Goal: Information Seeking & Learning: Learn about a topic

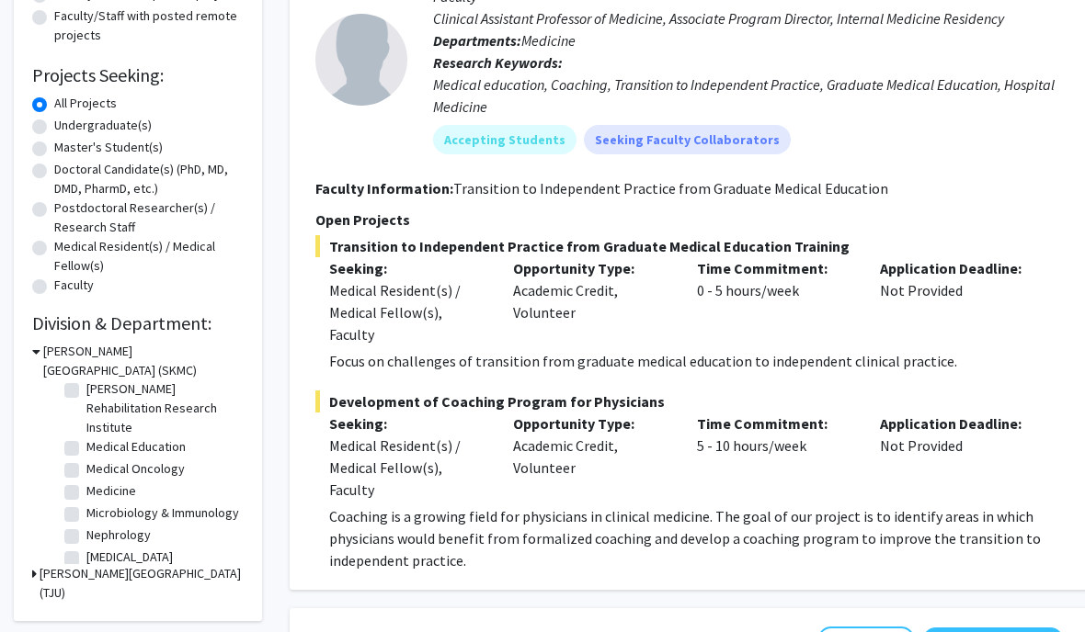
scroll to position [355, 0]
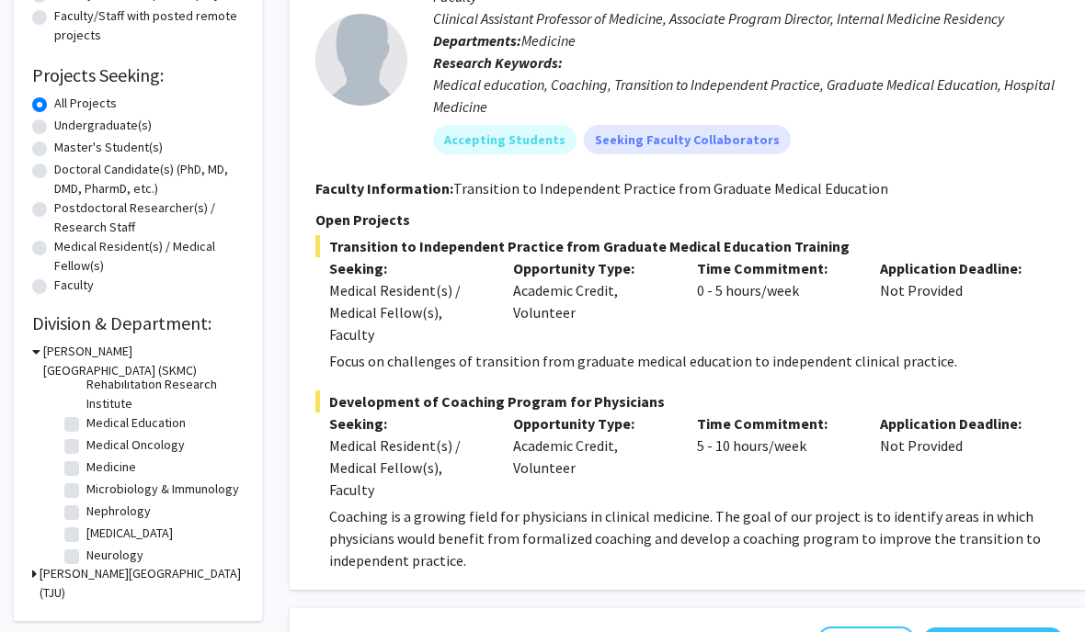
click at [127, 473] on label "Medicine" at bounding box center [111, 468] width 50 height 19
click at [98, 471] on input "Medicine" at bounding box center [92, 465] width 12 height 12
checkbox input "true"
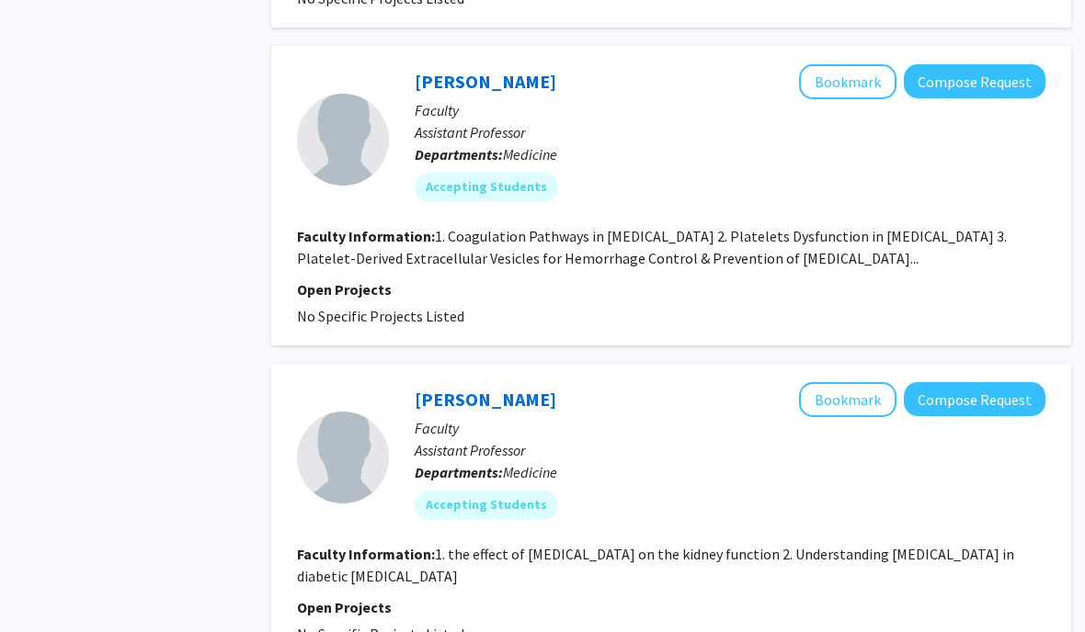
scroll to position [4293, 18]
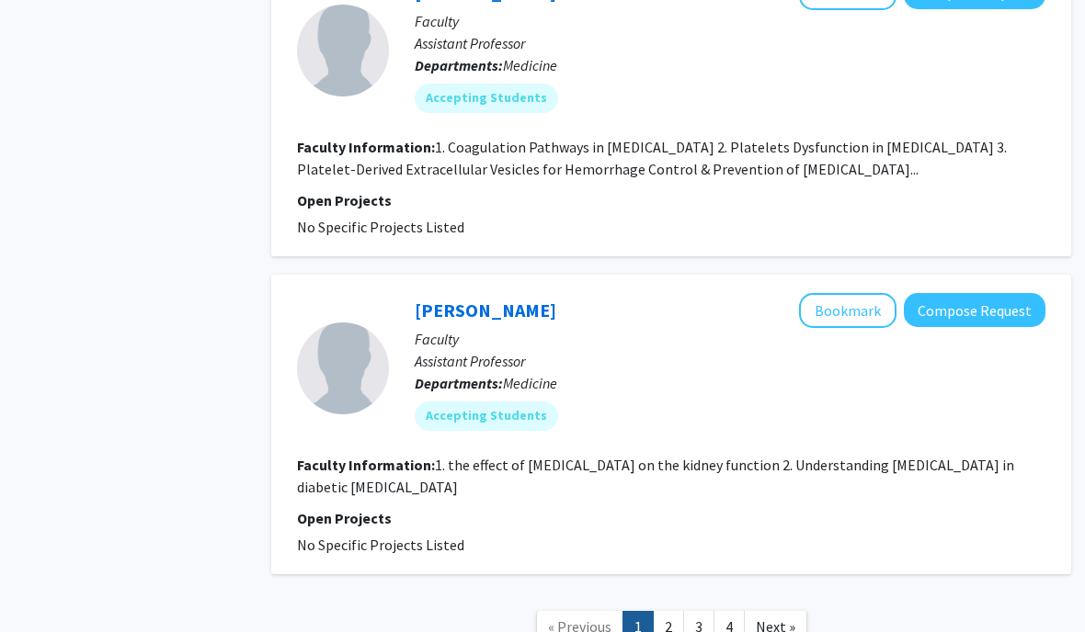
click at [671, 611] on link "2" at bounding box center [668, 627] width 31 height 32
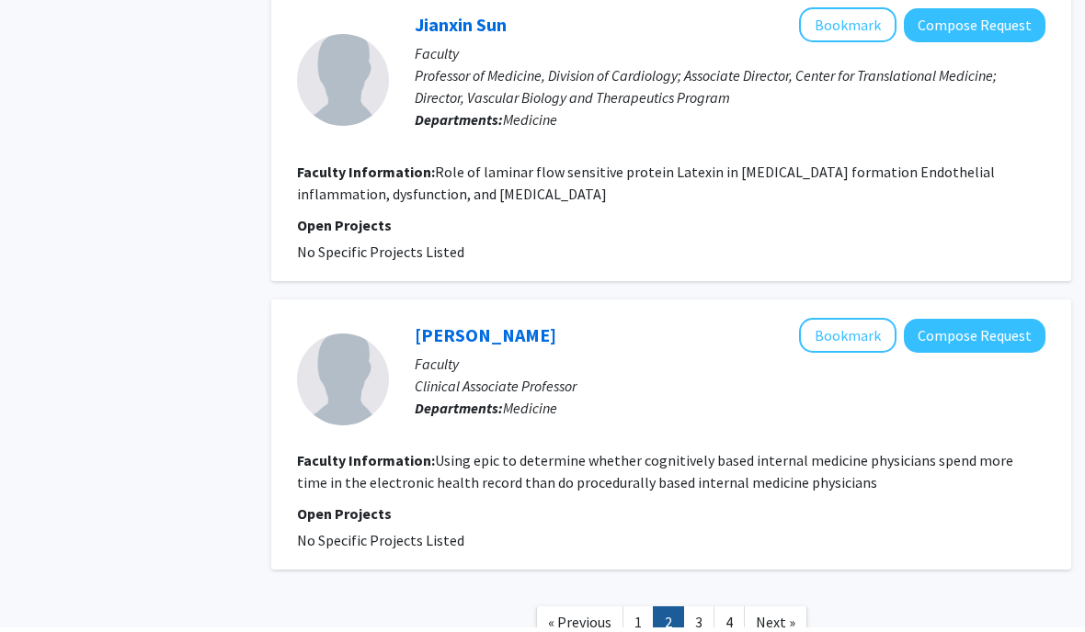
scroll to position [2969, 18]
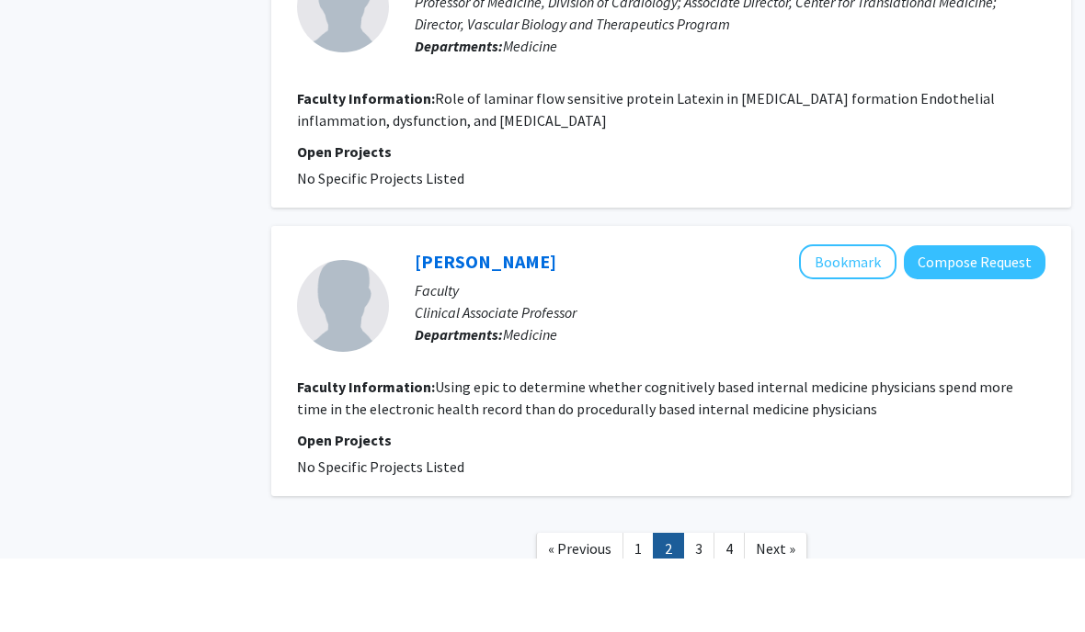
scroll to position [210, 18]
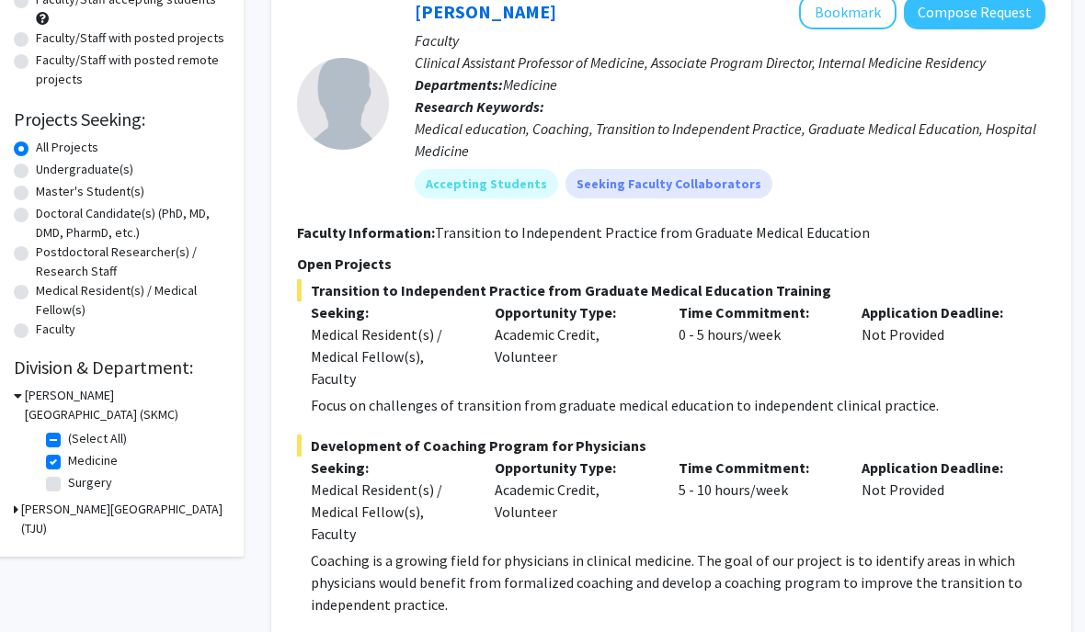
click at [68, 463] on label "Medicine" at bounding box center [93, 460] width 50 height 19
click at [68, 463] on input "Medicine" at bounding box center [74, 457] width 12 height 12
checkbox input "false"
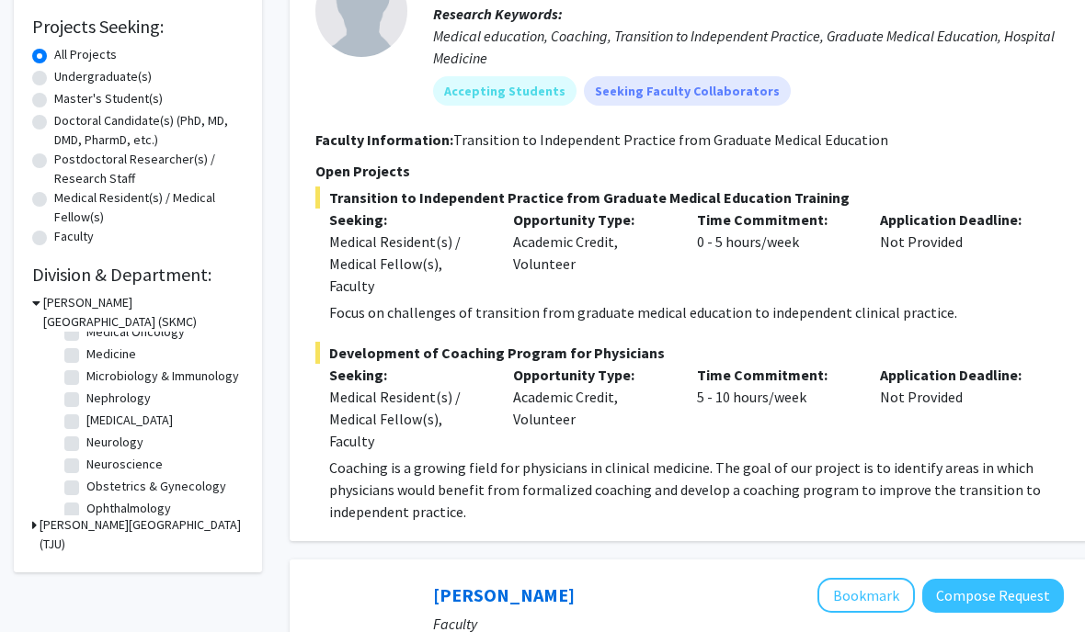
scroll to position [422, 0]
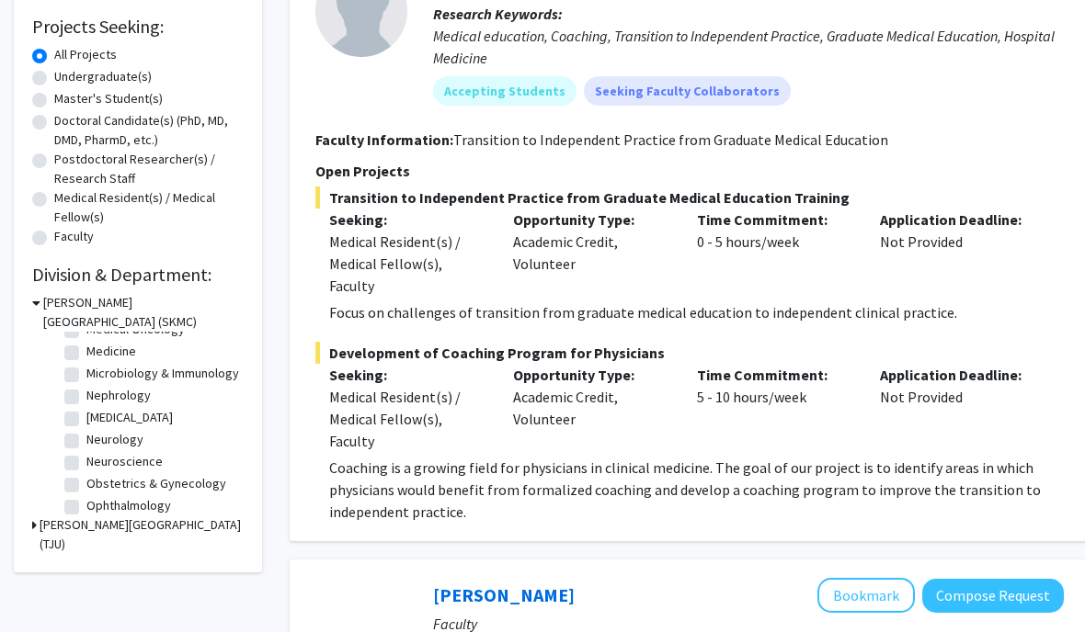
click at [86, 456] on label "Neuroscience" at bounding box center [124, 461] width 76 height 19
click at [86, 456] on input "Neuroscience" at bounding box center [92, 458] width 12 height 12
checkbox input "true"
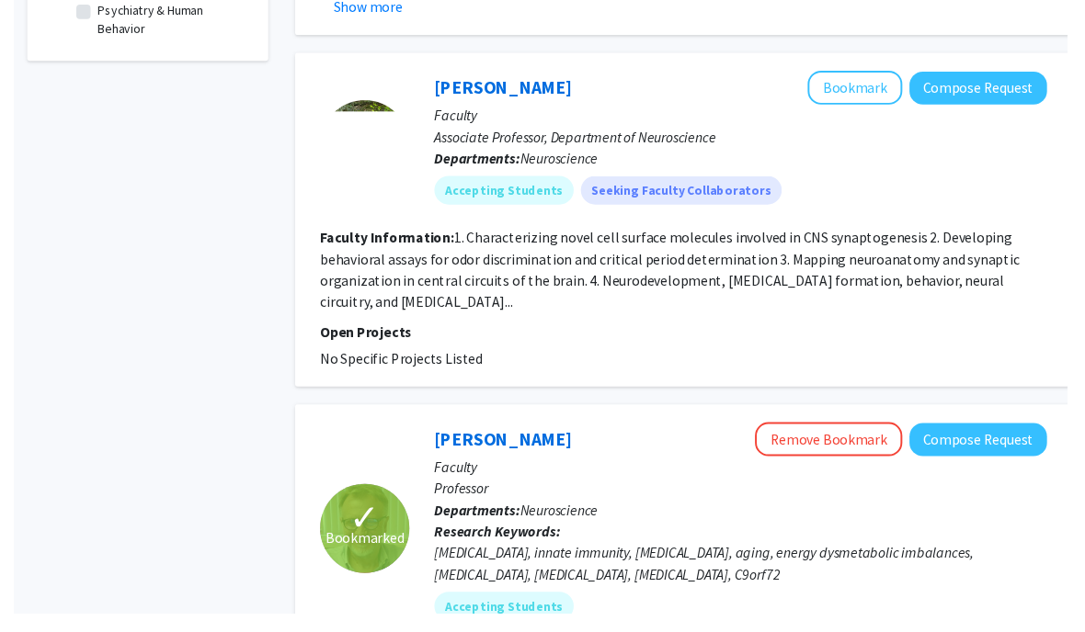
scroll to position [726, 0]
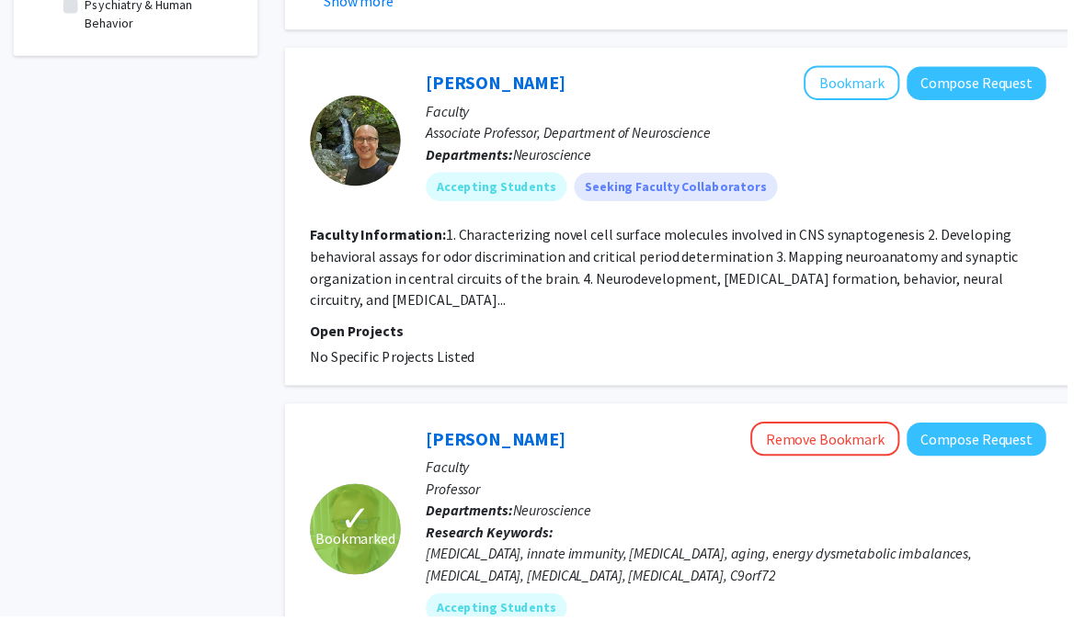
click at [369, 157] on div at bounding box center [361, 149] width 92 height 92
click at [529, 90] on link "[PERSON_NAME]" at bounding box center [504, 89] width 142 height 23
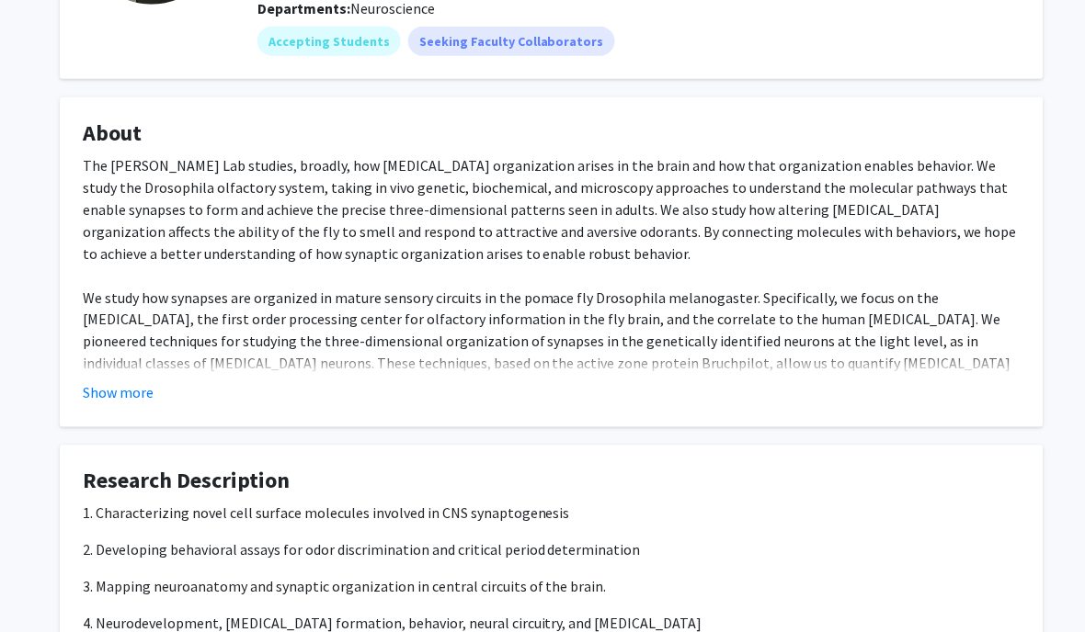
click at [574, 379] on fg-read-more "The [PERSON_NAME] Lab studies, broadly, how [MEDICAL_DATA] organization arises …" at bounding box center [552, 279] width 938 height 250
click at [150, 386] on button "Show more" at bounding box center [118, 393] width 71 height 22
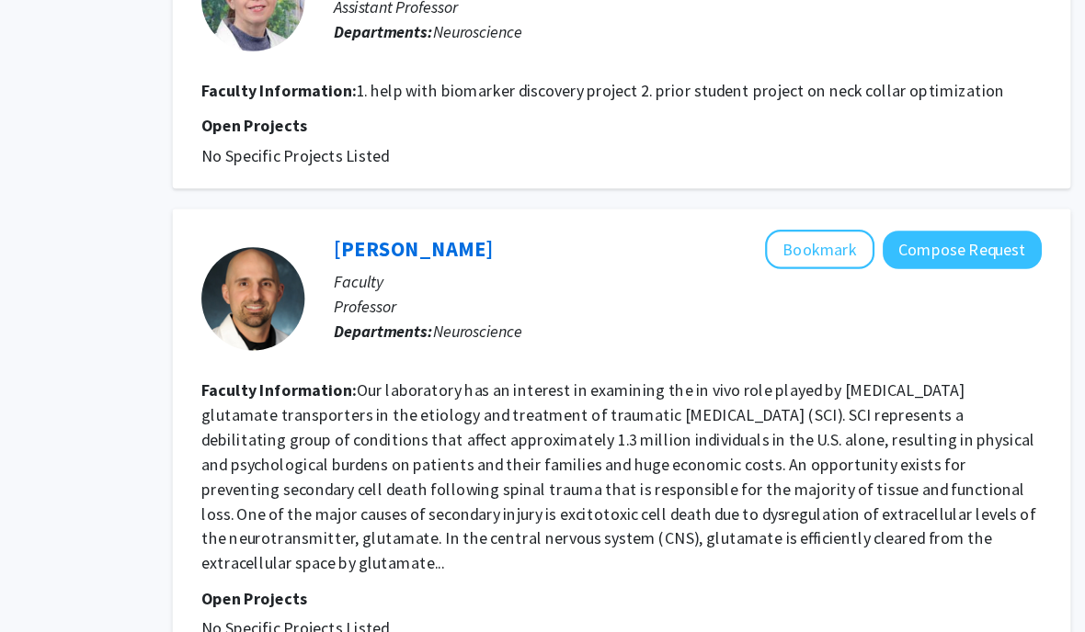
scroll to position [4095, 18]
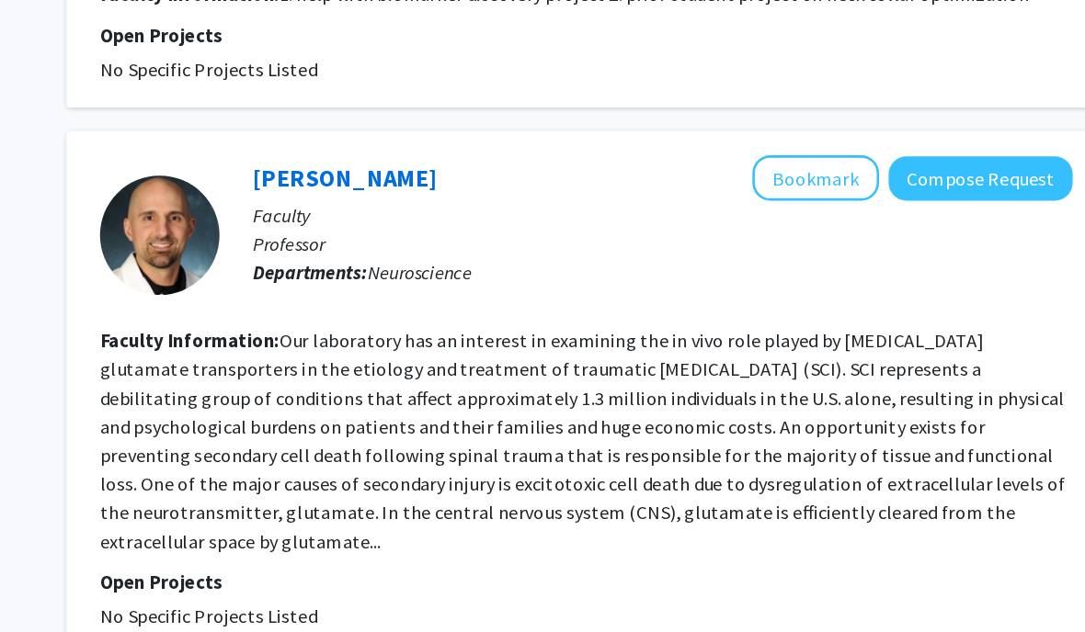
click at [683, 625] on link "2" at bounding box center [698, 641] width 31 height 32
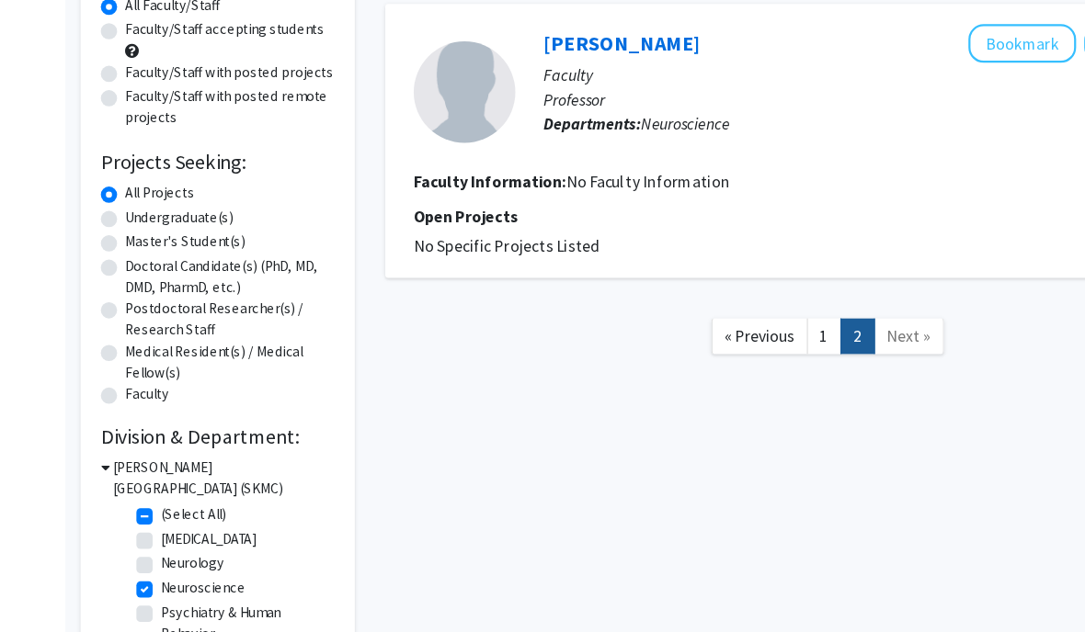
scroll to position [190, 0]
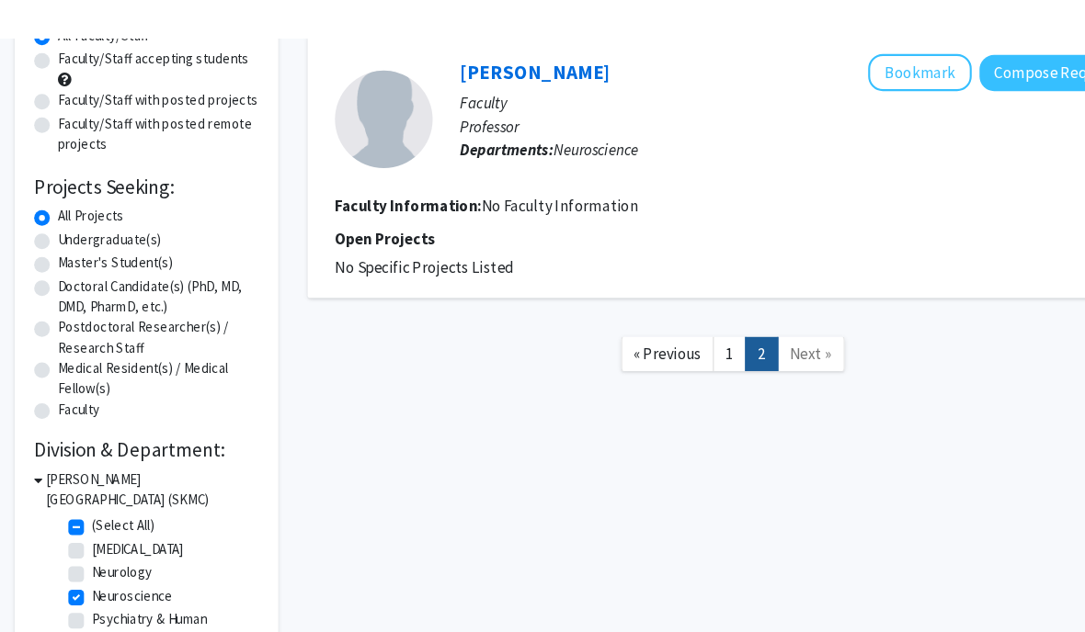
click at [131, 512] on label "Neurology" at bounding box center [114, 502] width 57 height 19
click at [98, 505] on input "Neurology" at bounding box center [92, 499] width 12 height 12
checkbox input "true"
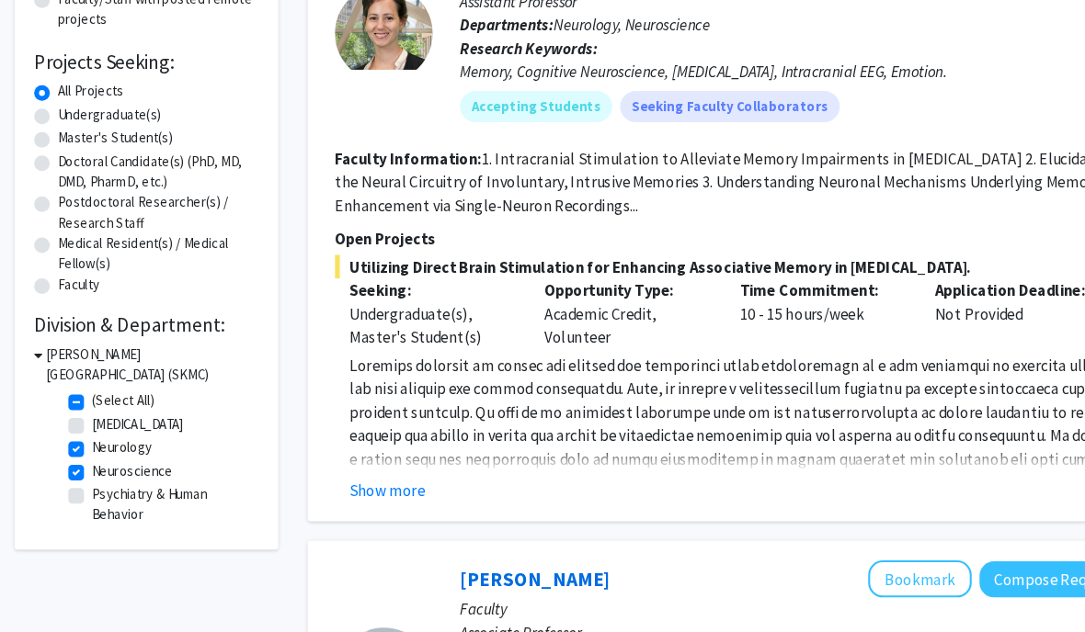
scroll to position [271, 0]
click at [86, 444] on label "Neuroscience" at bounding box center [124, 443] width 76 height 19
click at [86, 444] on input "Neuroscience" at bounding box center [92, 440] width 12 height 12
checkbox input "false"
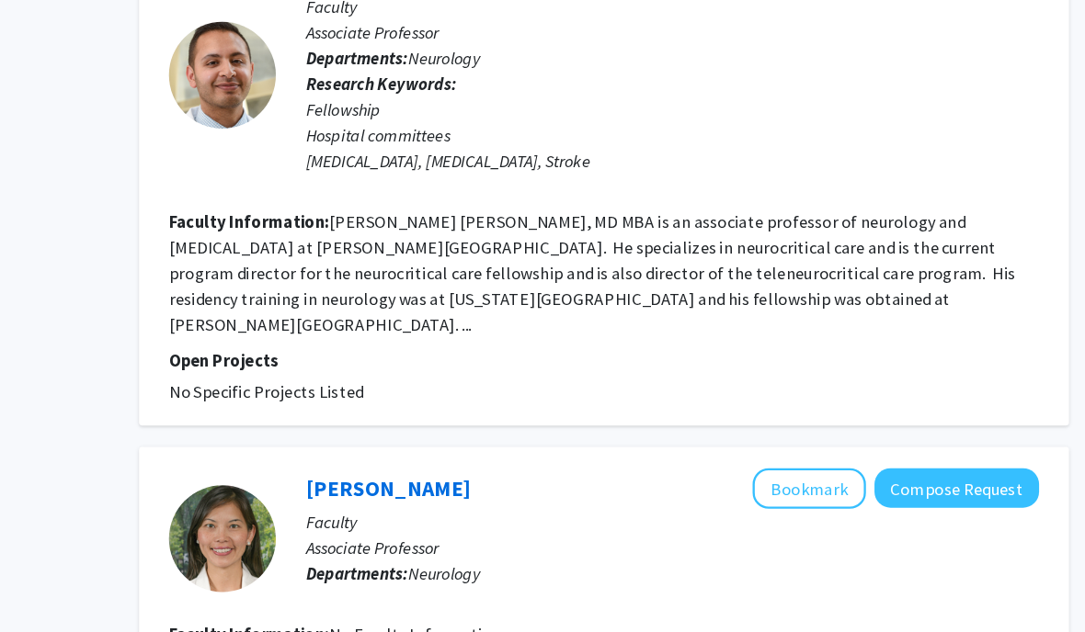
scroll to position [4634, 18]
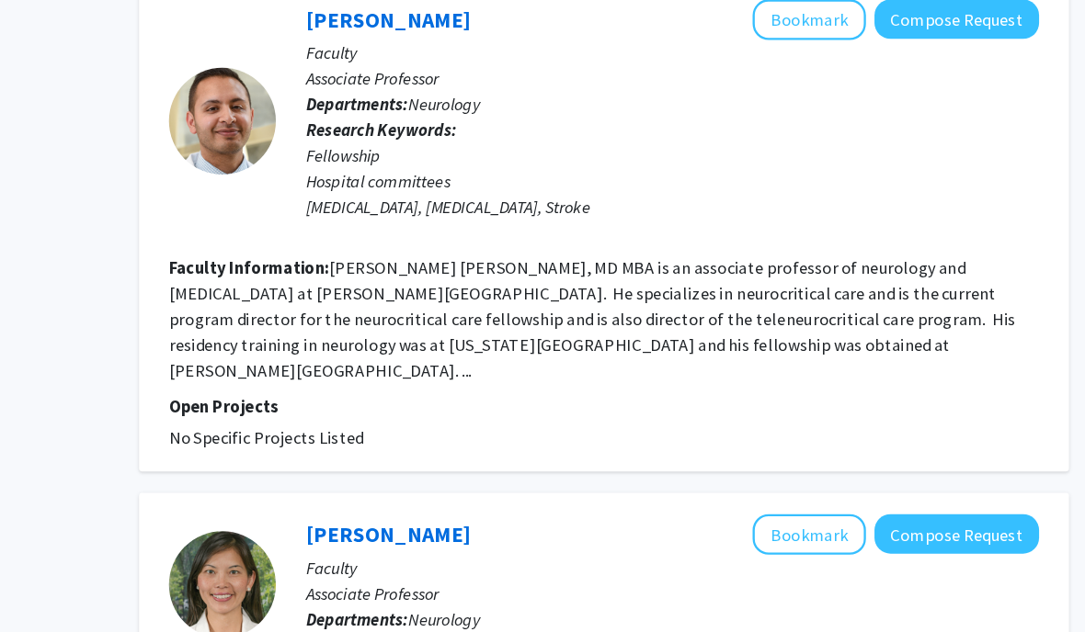
click at [799, 34] on button "Bookmark" at bounding box center [847, 16] width 97 height 35
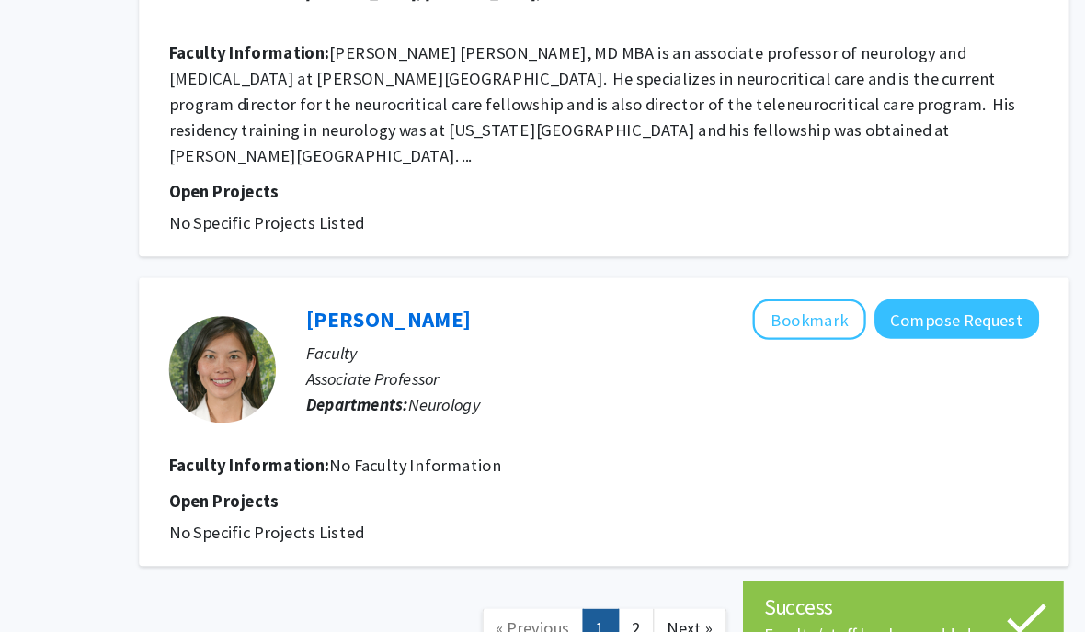
scroll to position [4804, 18]
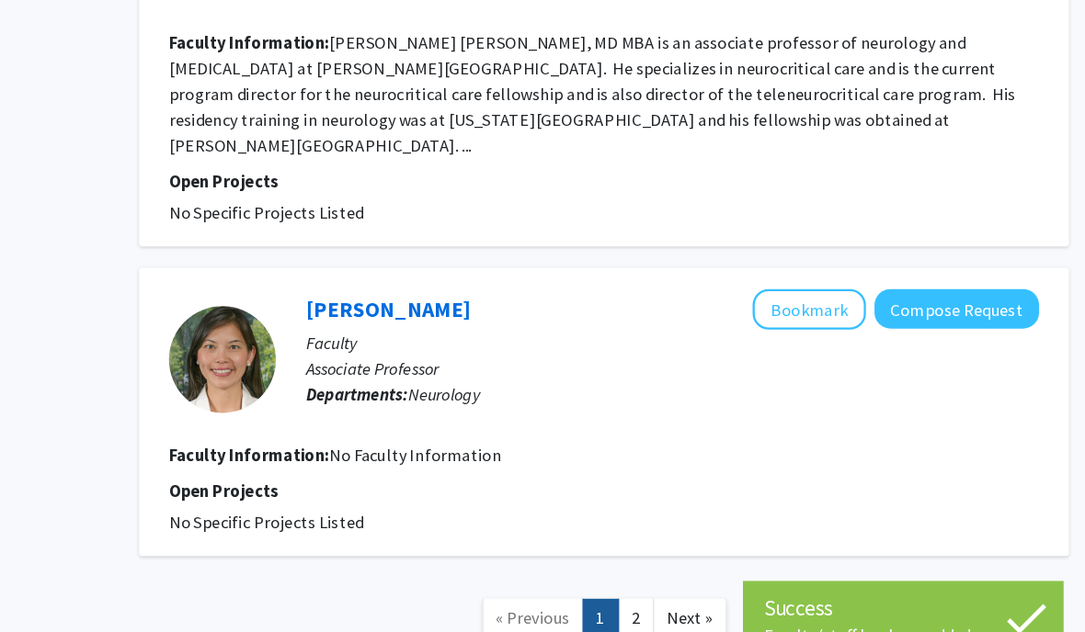
click at [683, 543] on link "2" at bounding box center [698, 554] width 31 height 32
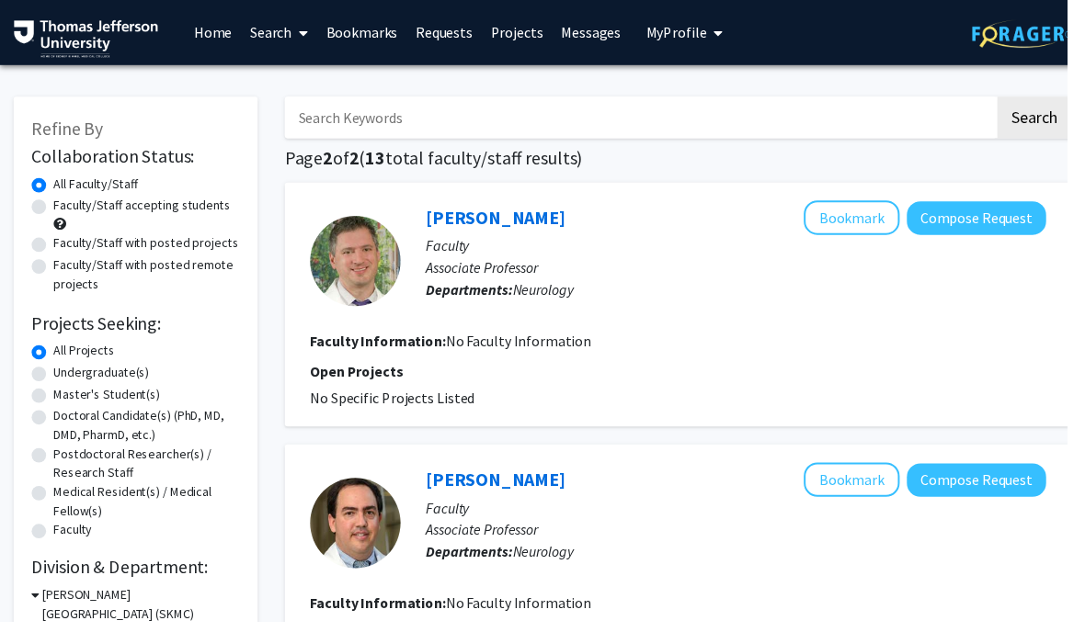
click at [369, 28] on link "Bookmarks" at bounding box center [368, 33] width 91 height 64
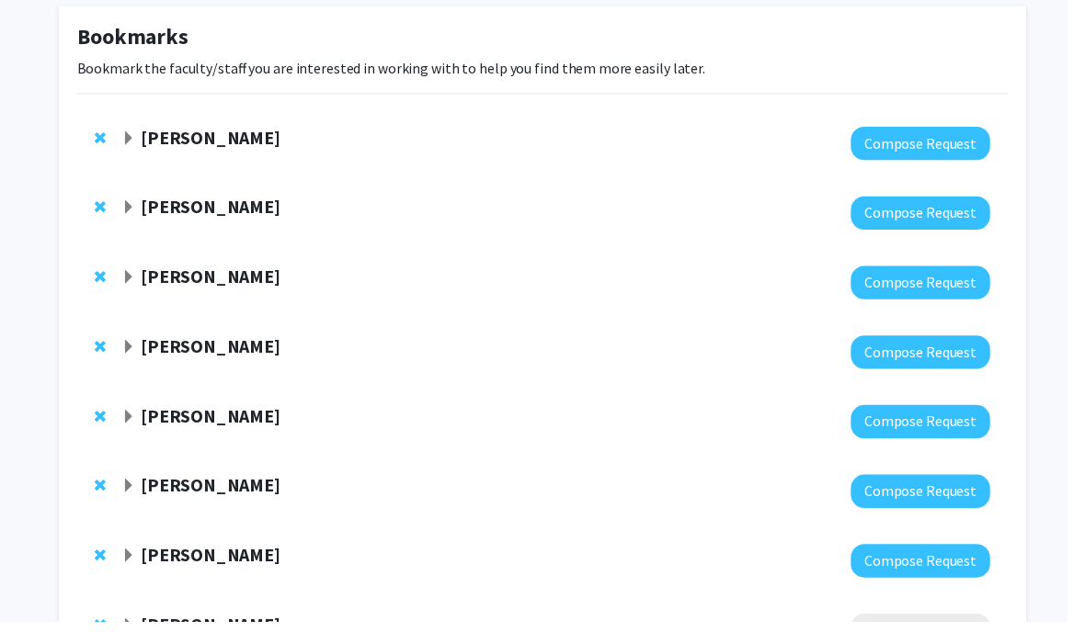
scroll to position [107, 0]
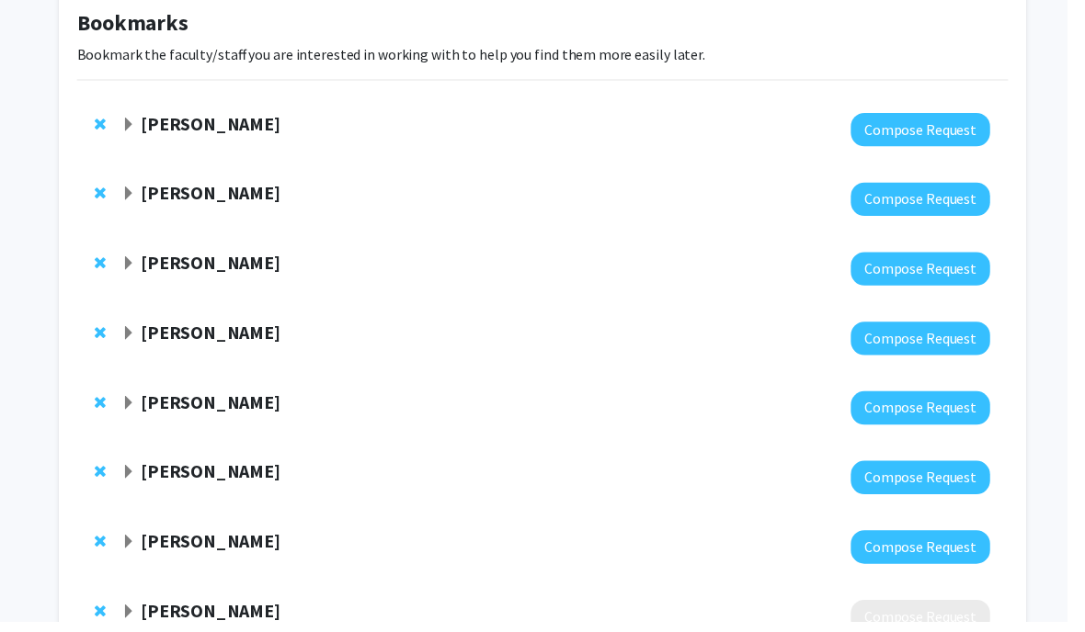
click at [134, 332] on span "Expand Elizabeth Wright-Jin Bookmark" at bounding box center [131, 339] width 15 height 15
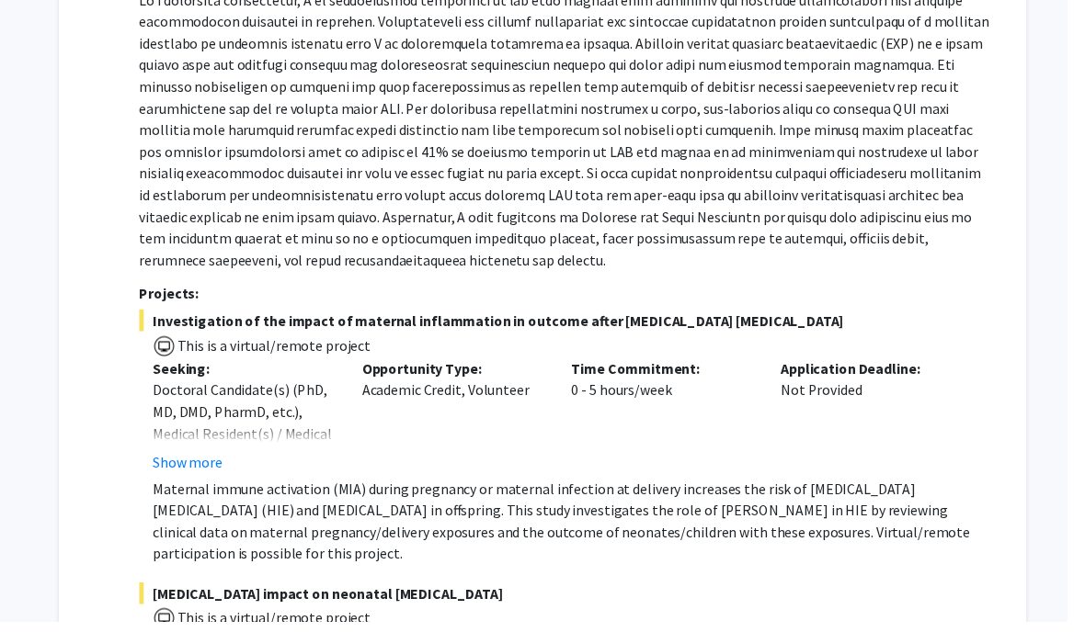
scroll to position [530, 0]
